Goal: Find contact information: Find specific fact

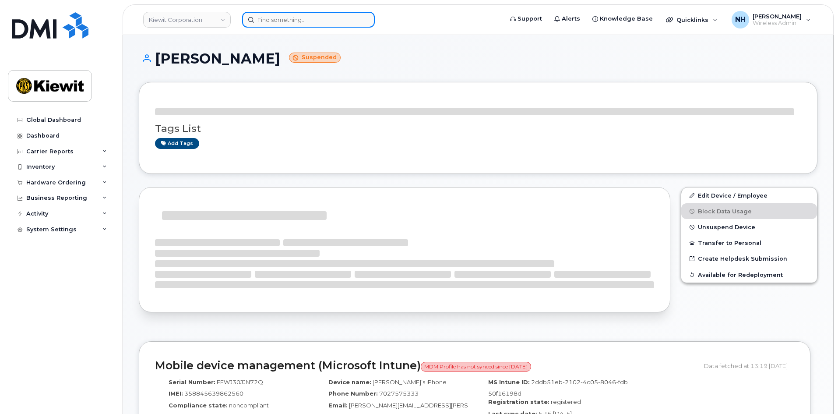
click at [289, 17] on input at bounding box center [308, 20] width 133 height 16
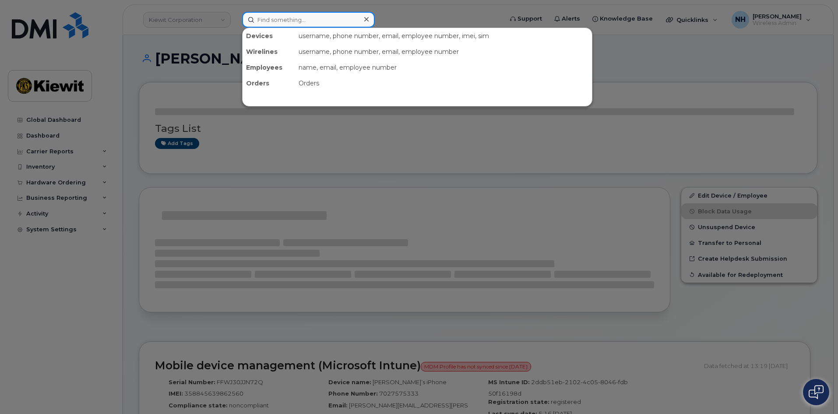
paste input "Andrew.Elsanhuty"
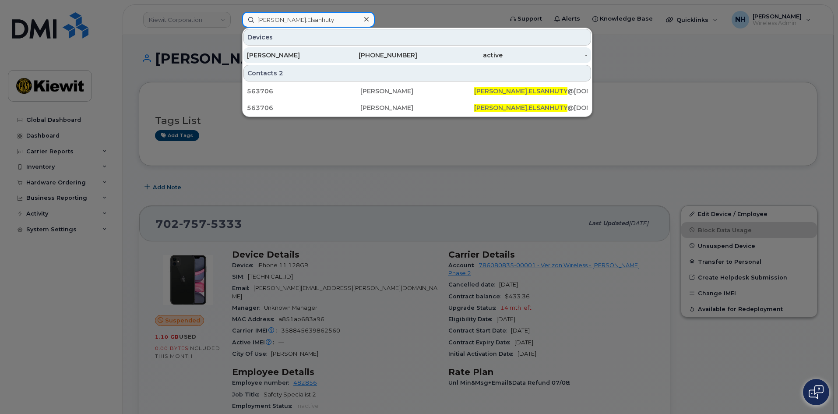
type input "Andrew.Elsanhuty"
click at [308, 55] on div "[PERSON_NAME]" at bounding box center [289, 55] width 85 height 9
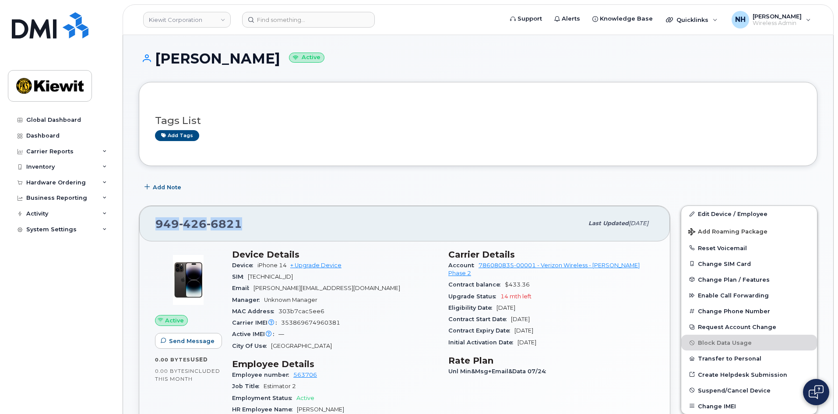
drag, startPoint x: 247, startPoint y: 218, endPoint x: 137, endPoint y: 224, distance: 109.6
click at [137, 224] on div "[PHONE_NUMBER] Last updated [DATE] Active Send Message 0.00 Bytes  used 0.00 By…" at bounding box center [404, 414] width 542 height 428
click at [221, 226] on span "6821" at bounding box center [224, 223] width 35 height 13
drag, startPoint x: 243, startPoint y: 224, endPoint x: 155, endPoint y: 225, distance: 87.5
click at [155, 225] on div "[PHONE_NUMBER]" at bounding box center [369, 223] width 428 height 18
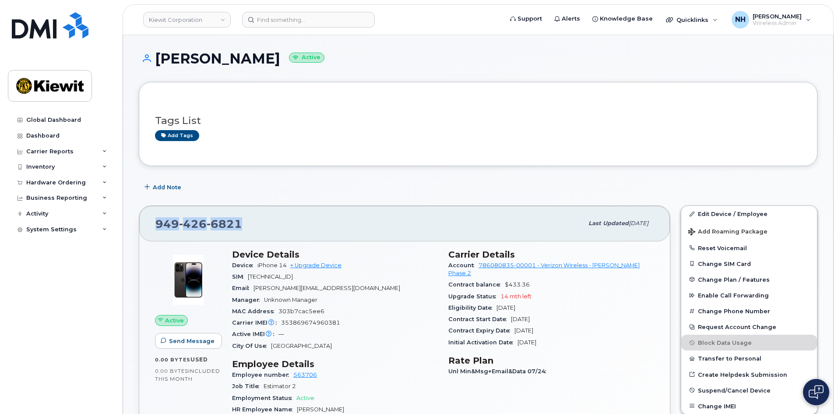
copy span "[PHONE_NUMBER]"
